Goal: Transaction & Acquisition: Purchase product/service

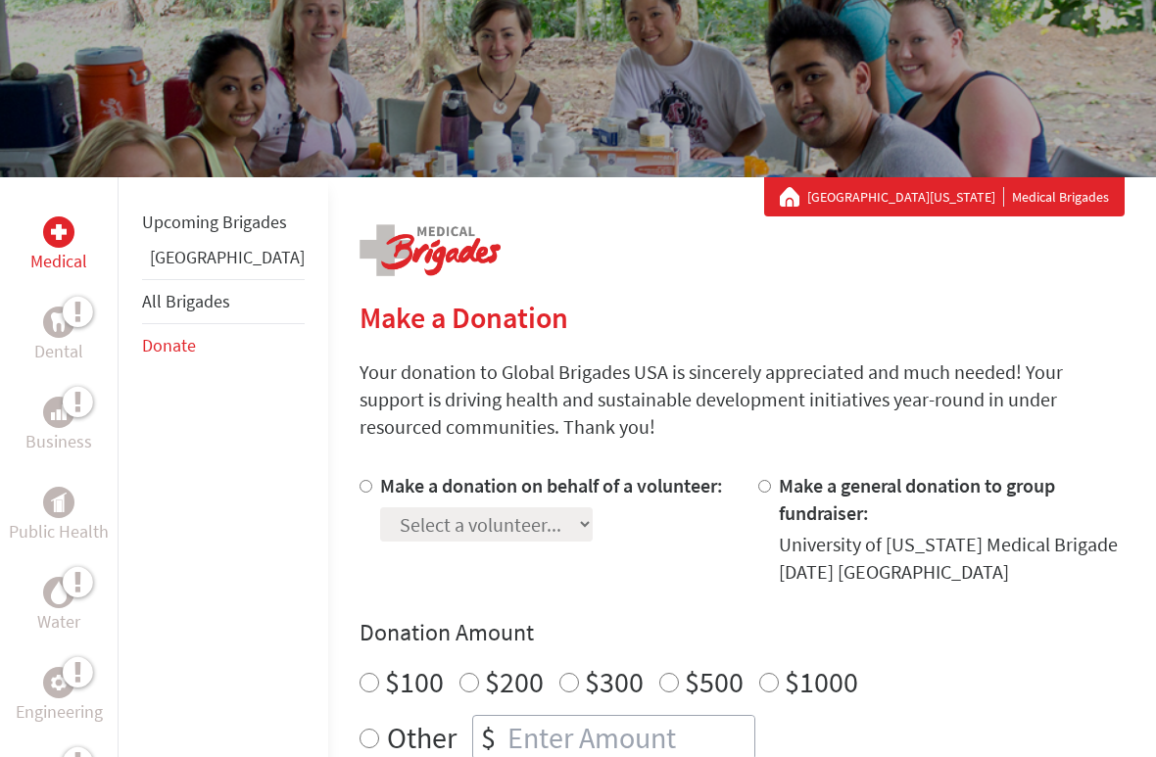
scroll to position [195, 0]
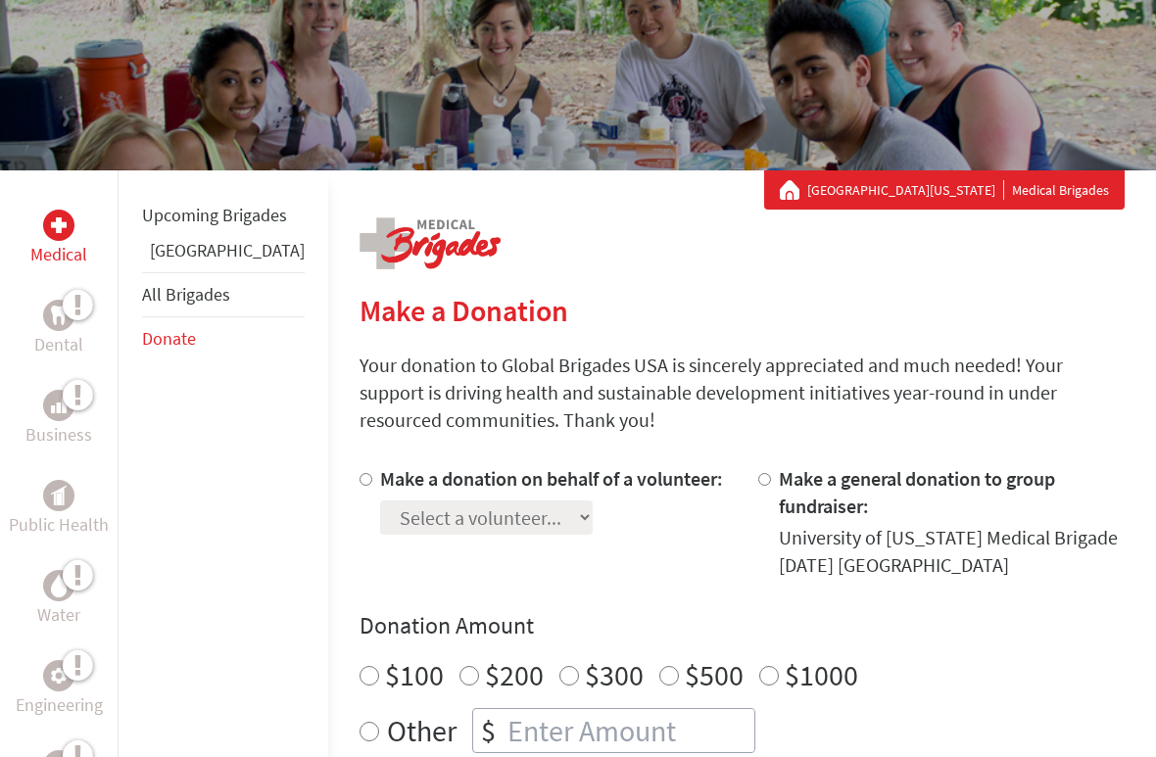
click at [360, 502] on div at bounding box center [370, 522] width 21 height 114
click at [360, 486] on input "Make a donation on behalf of a volunteer:" at bounding box center [366, 479] width 13 height 13
radio input "true"
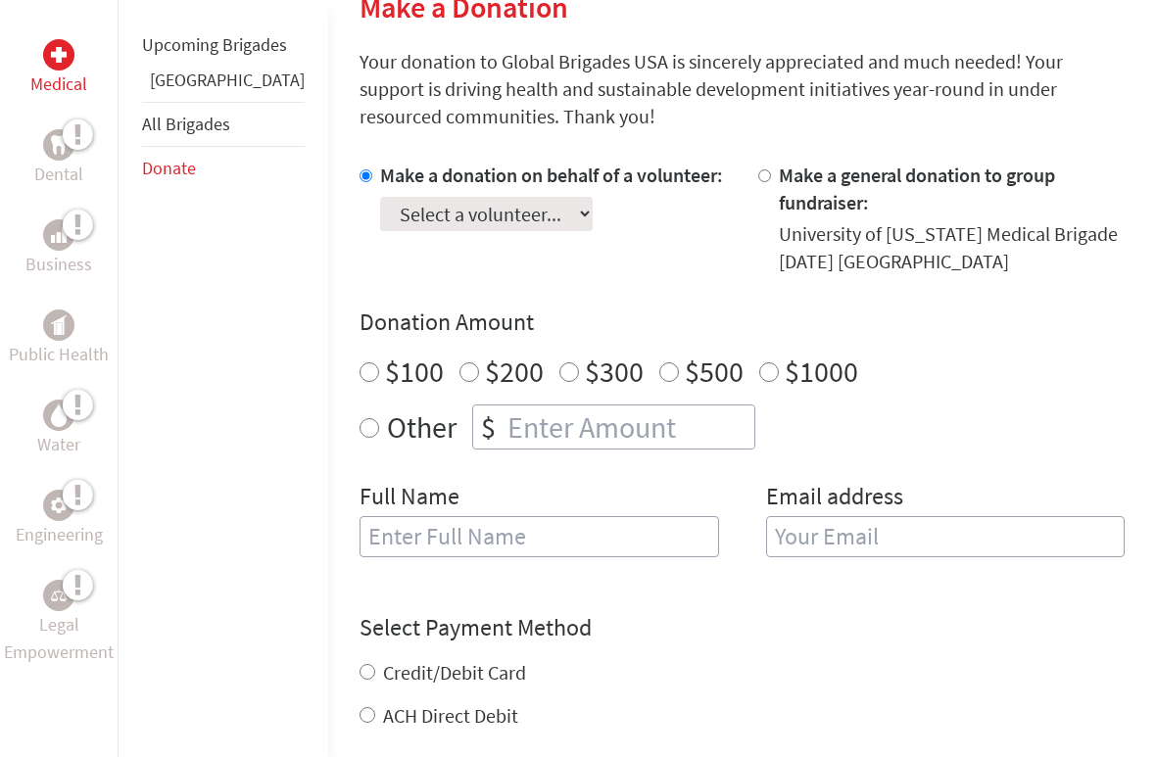
scroll to position [498, 0]
click at [441, 222] on select "Select a volunteer... [PERSON_NAME] [PERSON_NAME] [PERSON_NAME] [PERSON_NAME] […" at bounding box center [486, 215] width 213 height 34
select select "672CE427-9D5D-11F0-9E6E-42010A400005"
click at [659, 360] on div "$500" at bounding box center [701, 372] width 84 height 35
click at [659, 363] on input "$500" at bounding box center [669, 373] width 20 height 20
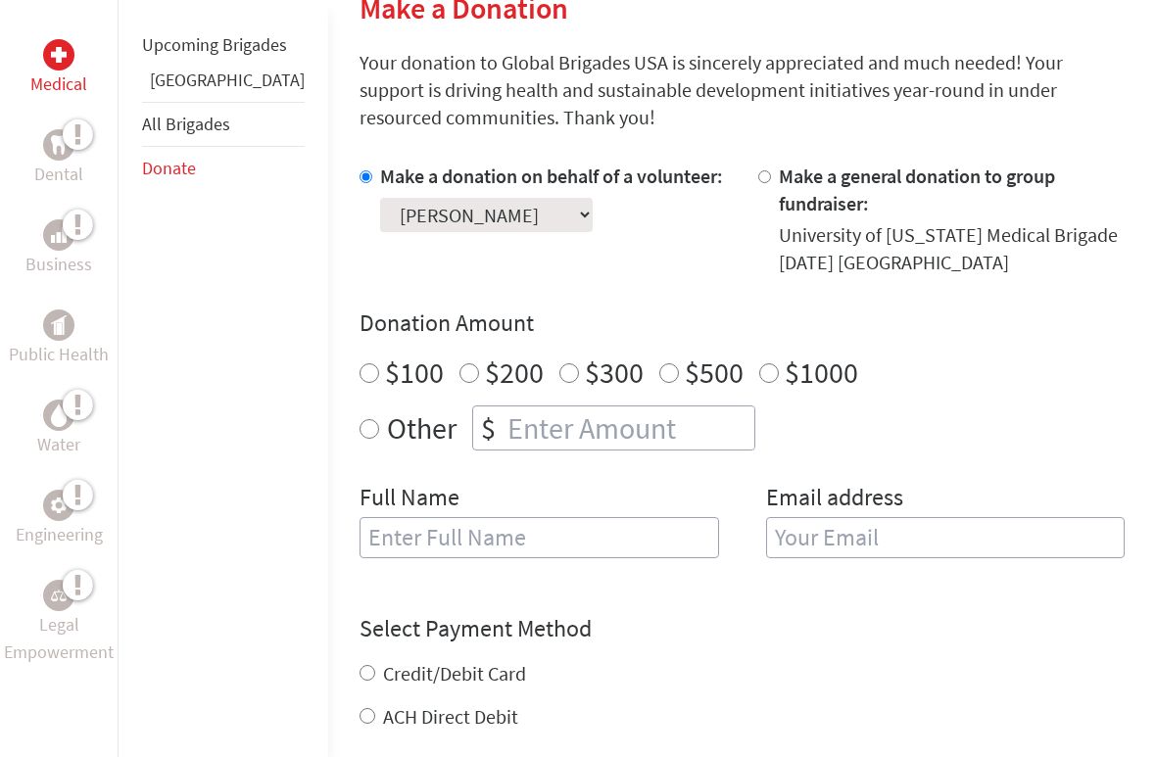
radio input "true"
click at [525, 414] on input "number" at bounding box center [629, 428] width 251 height 43
radio input "true"
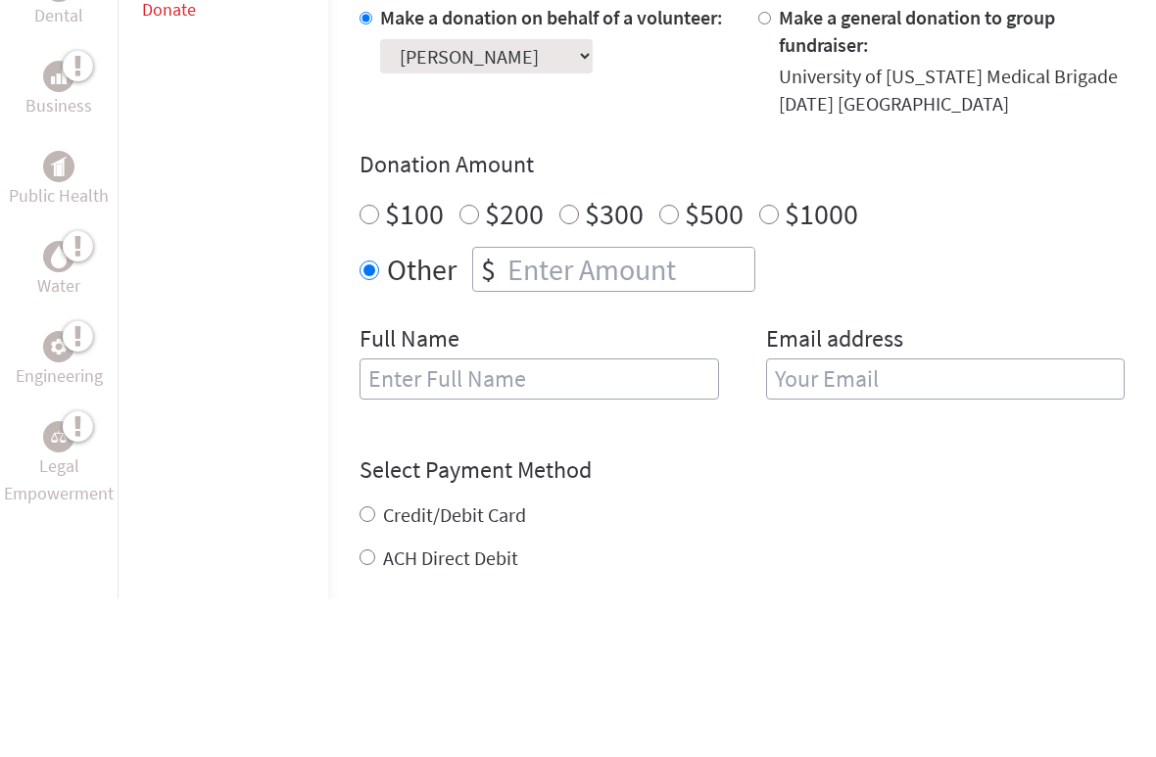
click at [659, 363] on input "$500" at bounding box center [669, 373] width 20 height 20
radio input "true"
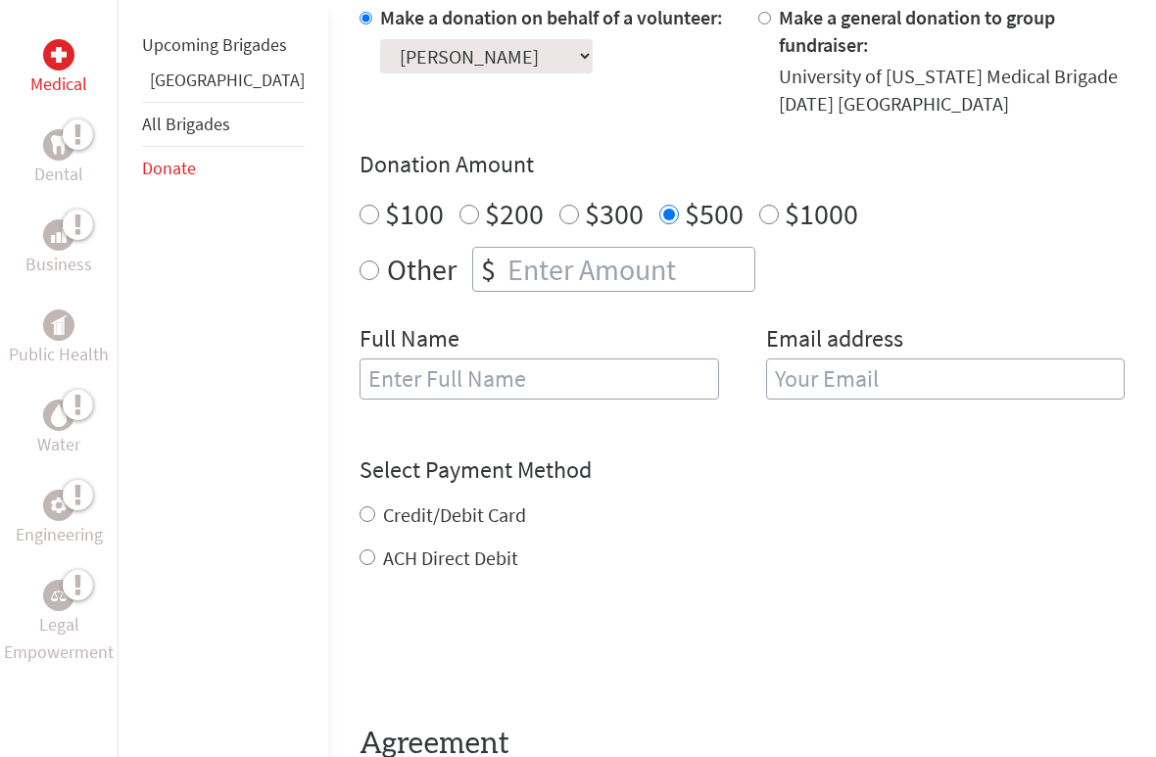
click at [360, 506] on input "Credit/Debit Card" at bounding box center [368, 514] width 16 height 16
radio input "true"
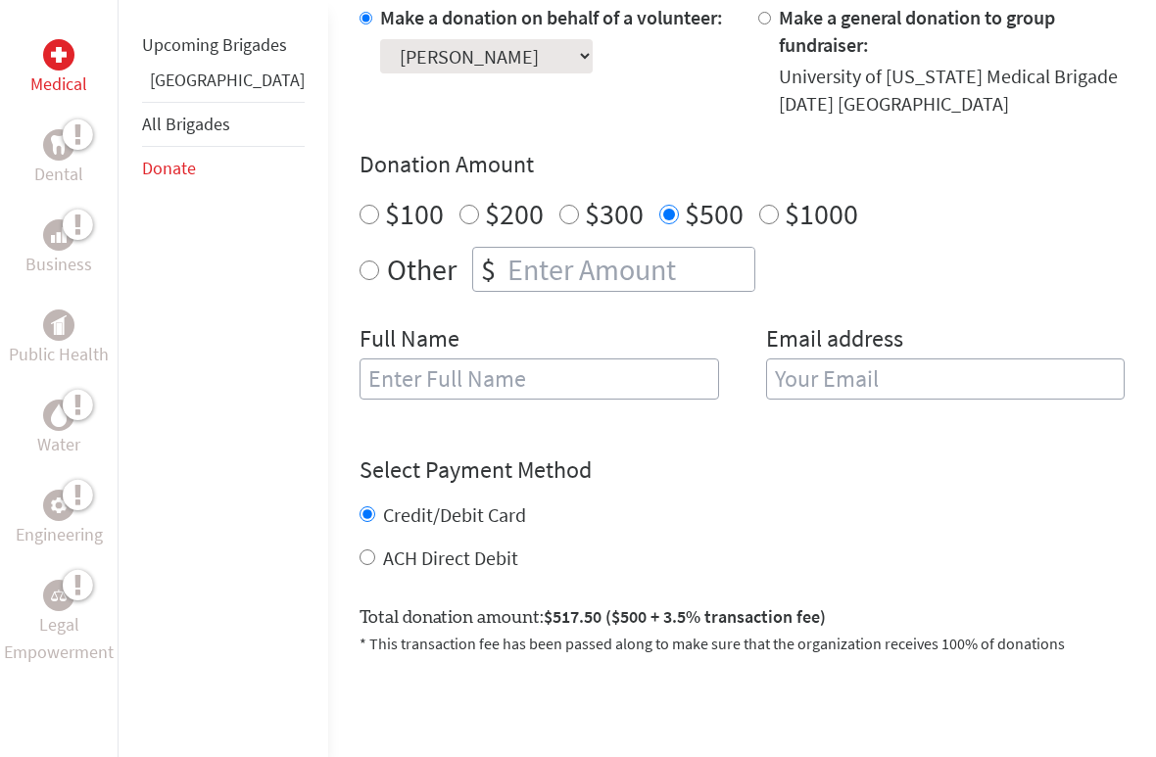
click at [478, 359] on input "text" at bounding box center [540, 379] width 360 height 41
type input "[EMAIL_ADDRESS][DOMAIN_NAME]"
type input "[PERSON_NAME]"
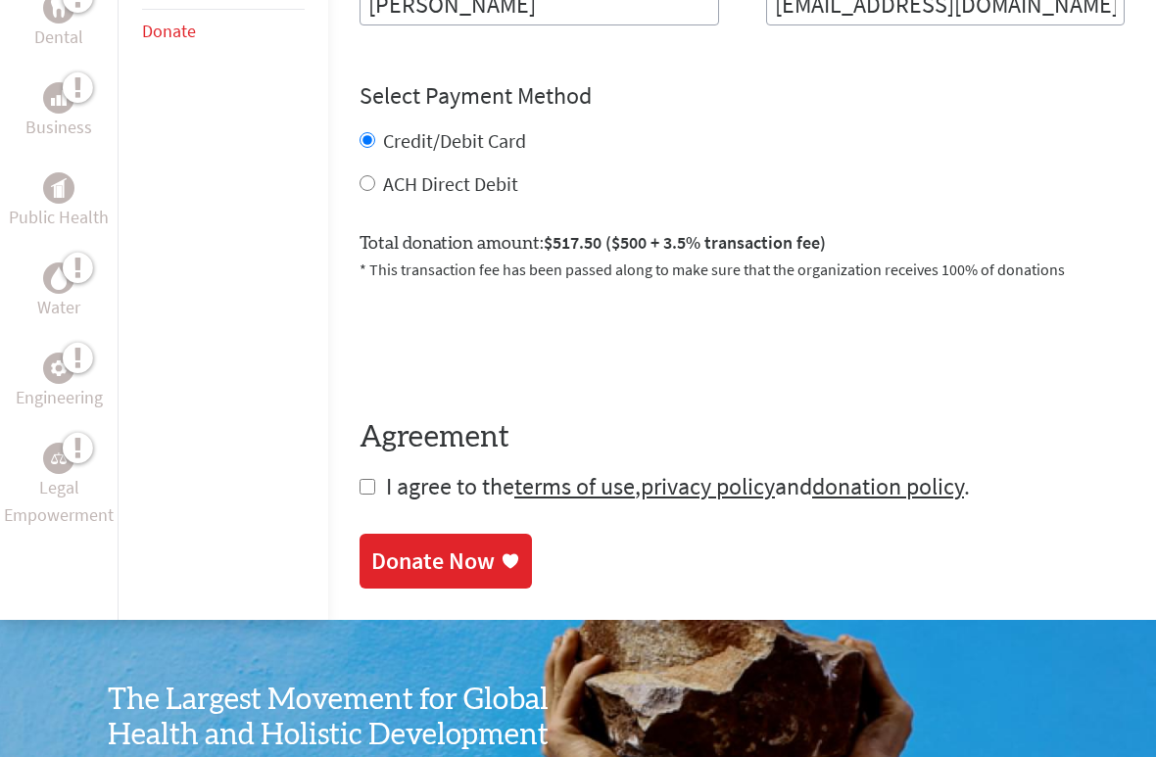
scroll to position [1031, 0]
click at [360, 479] on input "checkbox" at bounding box center [368, 487] width 16 height 16
checkbox input "true"
click at [376, 546] on div "Donate Now" at bounding box center [432, 561] width 123 height 31
